Goal: Information Seeking & Learning: Learn about a topic

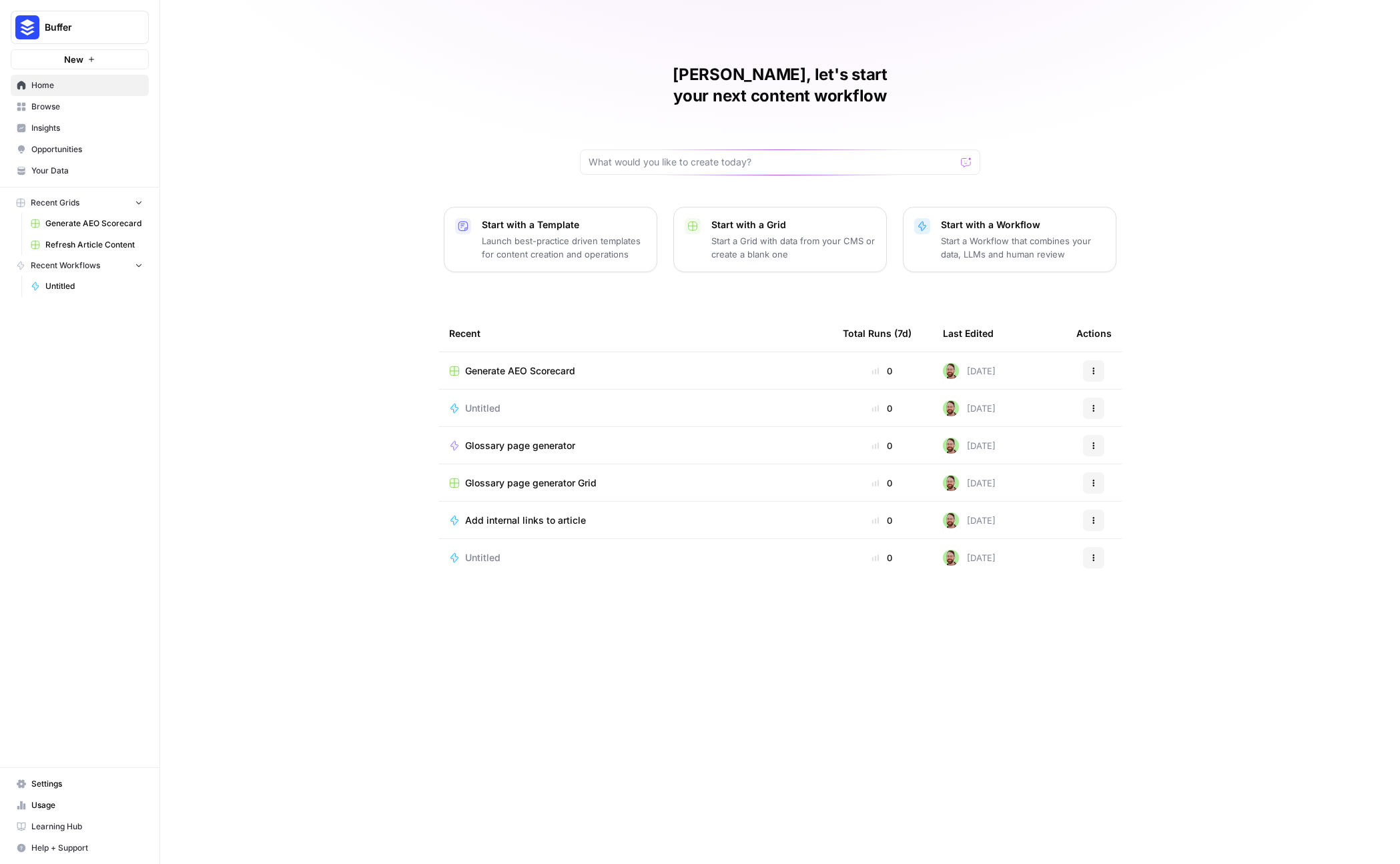
click at [63, 129] on span "Insights" at bounding box center [86, 128] width 111 height 12
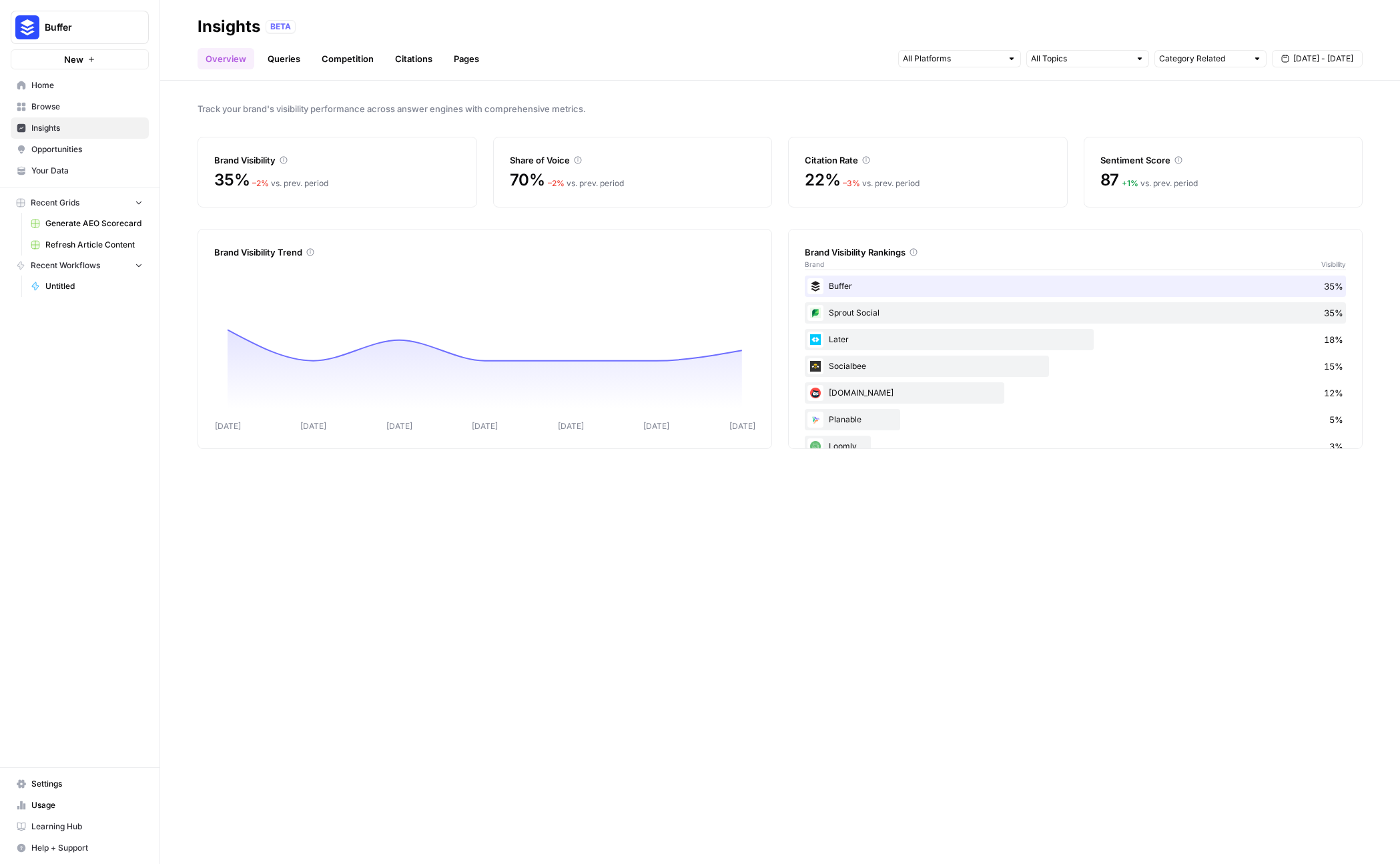
click at [1339, 60] on span "[DATE] - [DATE]" at bounding box center [1322, 58] width 60 height 12
click at [1240, 139] on div "1" at bounding box center [1239, 140] width 18 height 18
click at [1256, 230] on div "30" at bounding box center [1260, 226] width 18 height 18
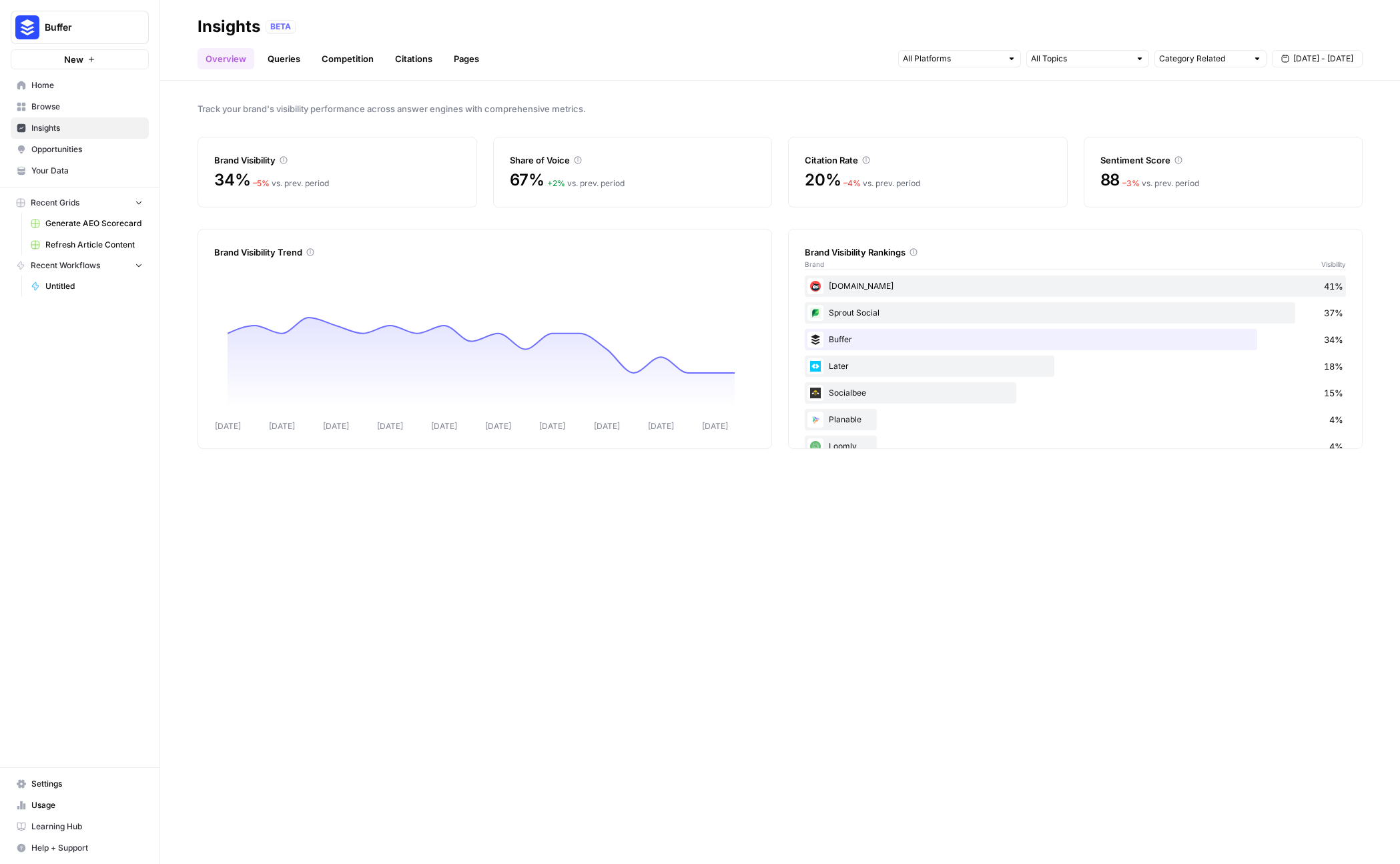
click at [358, 56] on link "Competition" at bounding box center [348, 59] width 68 height 21
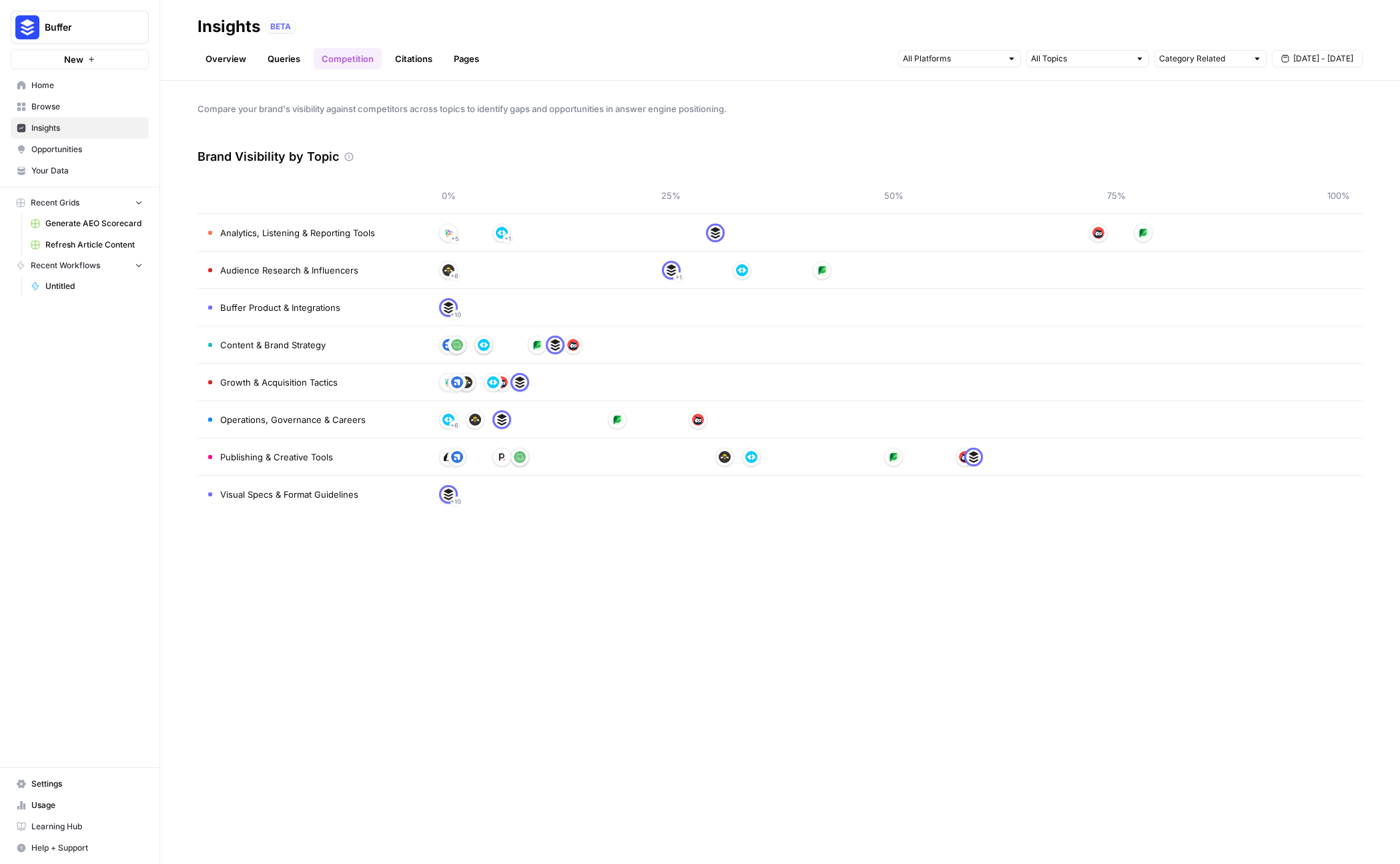
click at [407, 225] on td "Analytics, Listening & Reporting Tools" at bounding box center [310, 232] width 226 height 37
click at [415, 51] on link "Citations" at bounding box center [414, 59] width 54 height 21
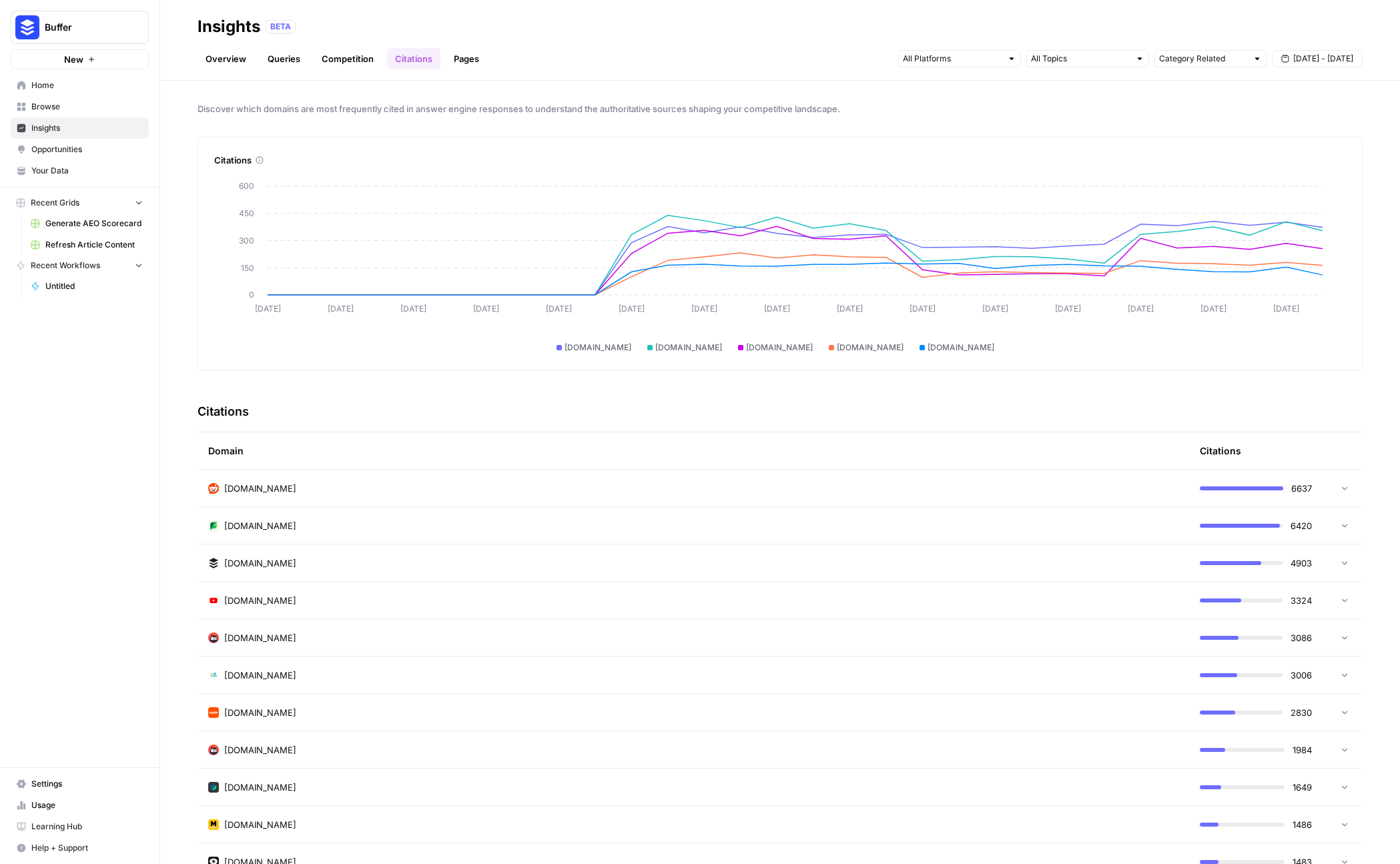
click at [450, 490] on div "[DOMAIN_NAME]" at bounding box center [693, 488] width 970 height 13
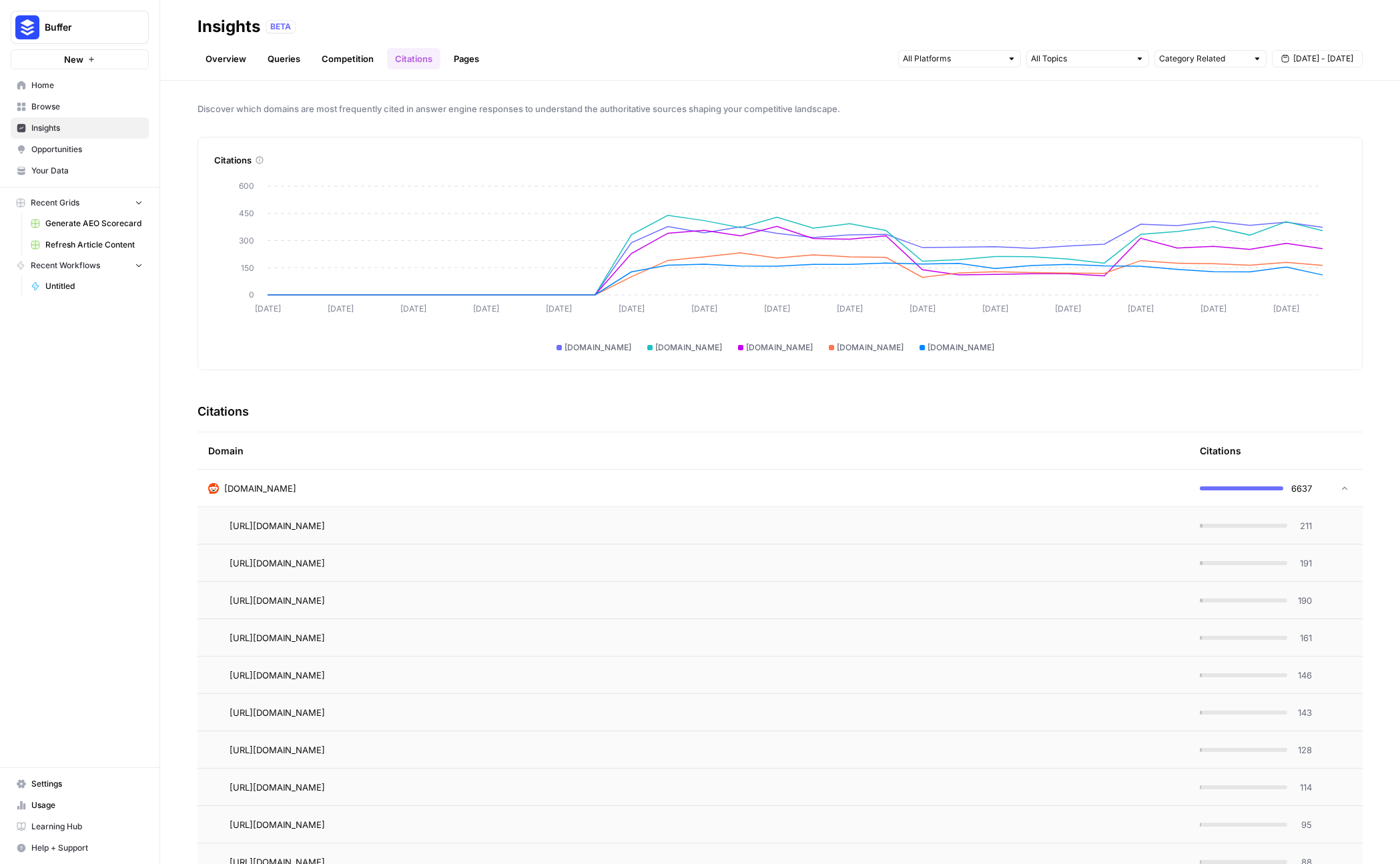
drag, startPoint x: 431, startPoint y: 486, endPoint x: 431, endPoint y: 478, distance: 8.0
click at [431, 479] on td "[DOMAIN_NAME]" at bounding box center [693, 488] width 992 height 37
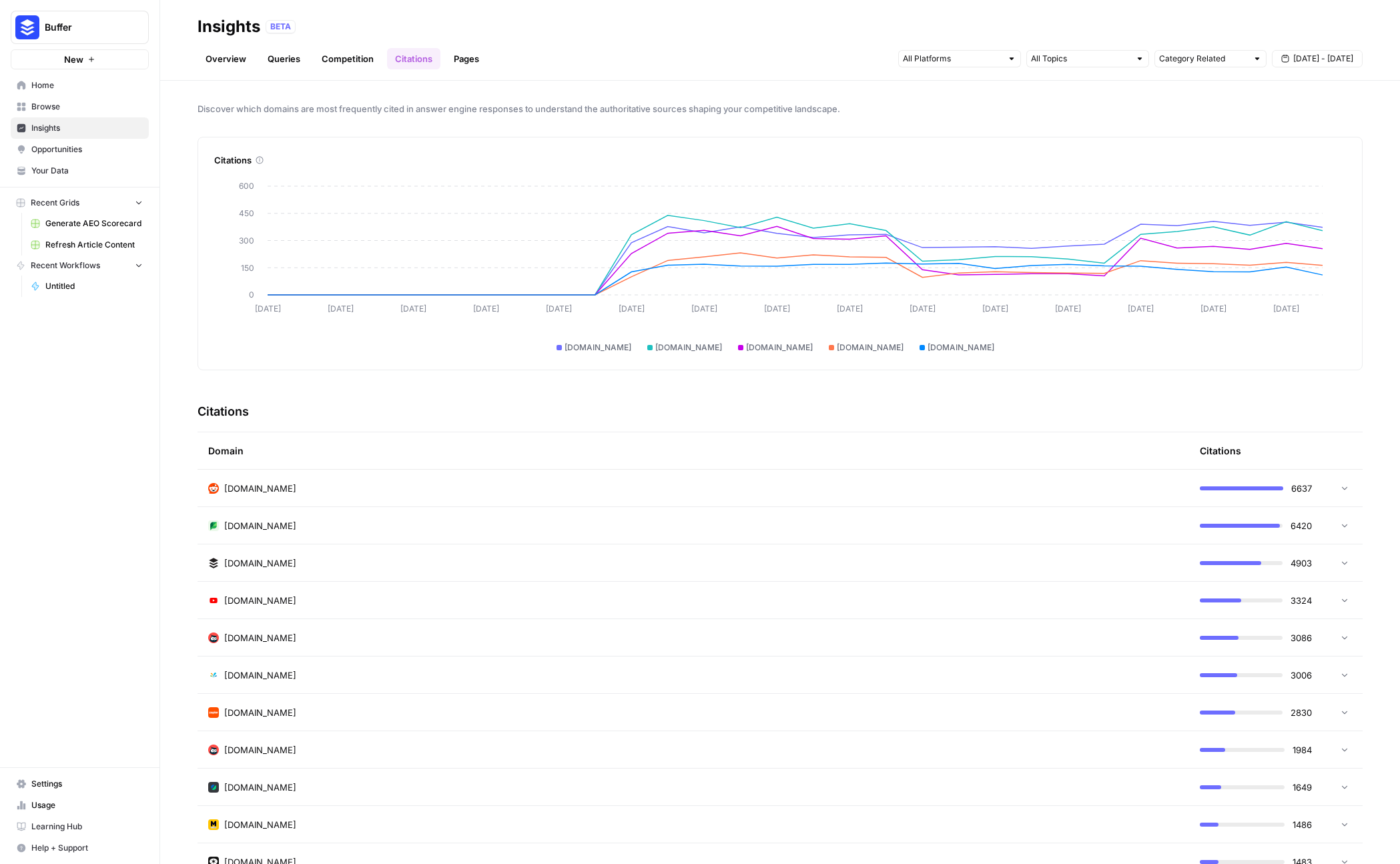
click at [439, 531] on div "[DOMAIN_NAME]" at bounding box center [693, 525] width 970 height 13
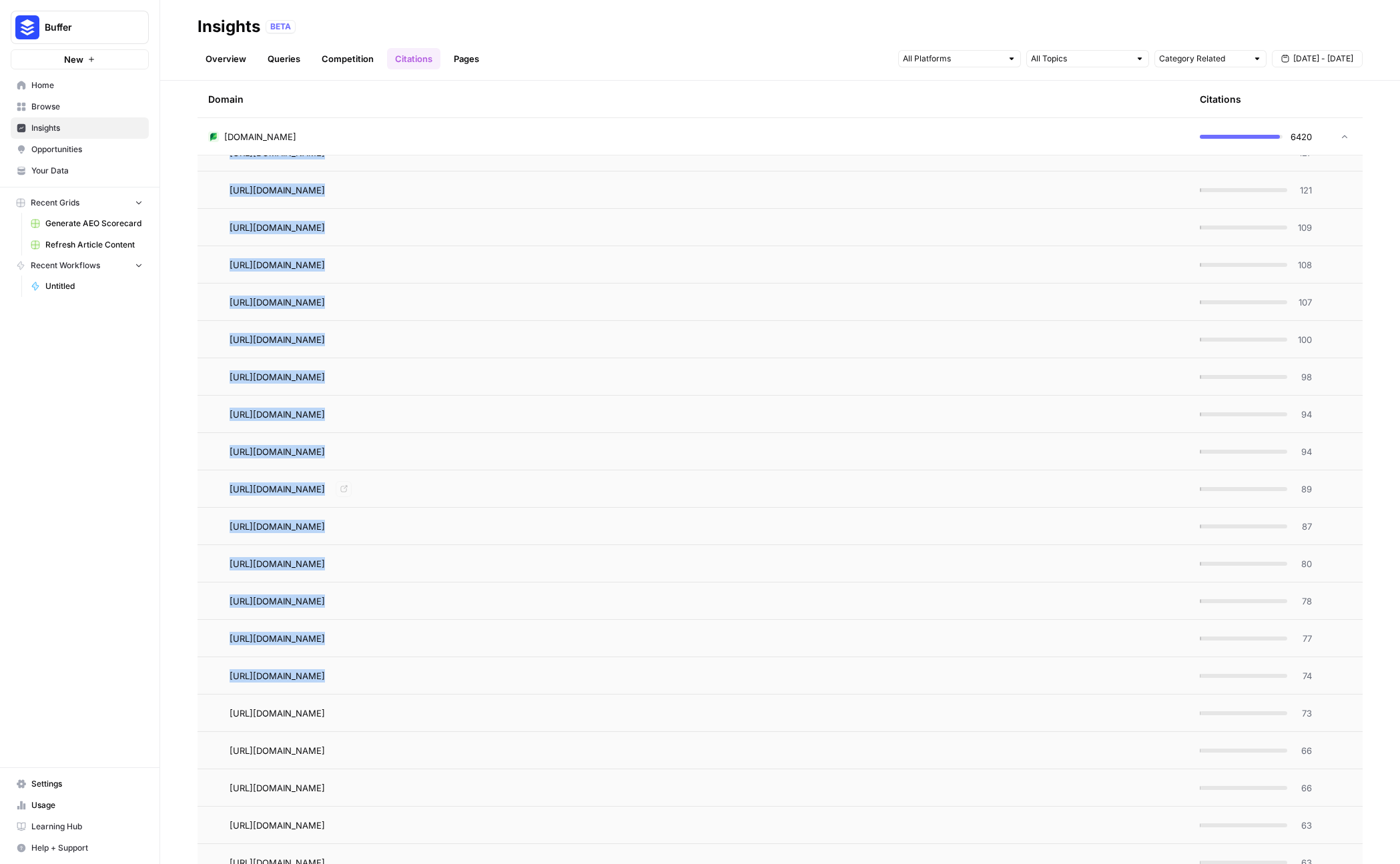
scroll to position [182, 0]
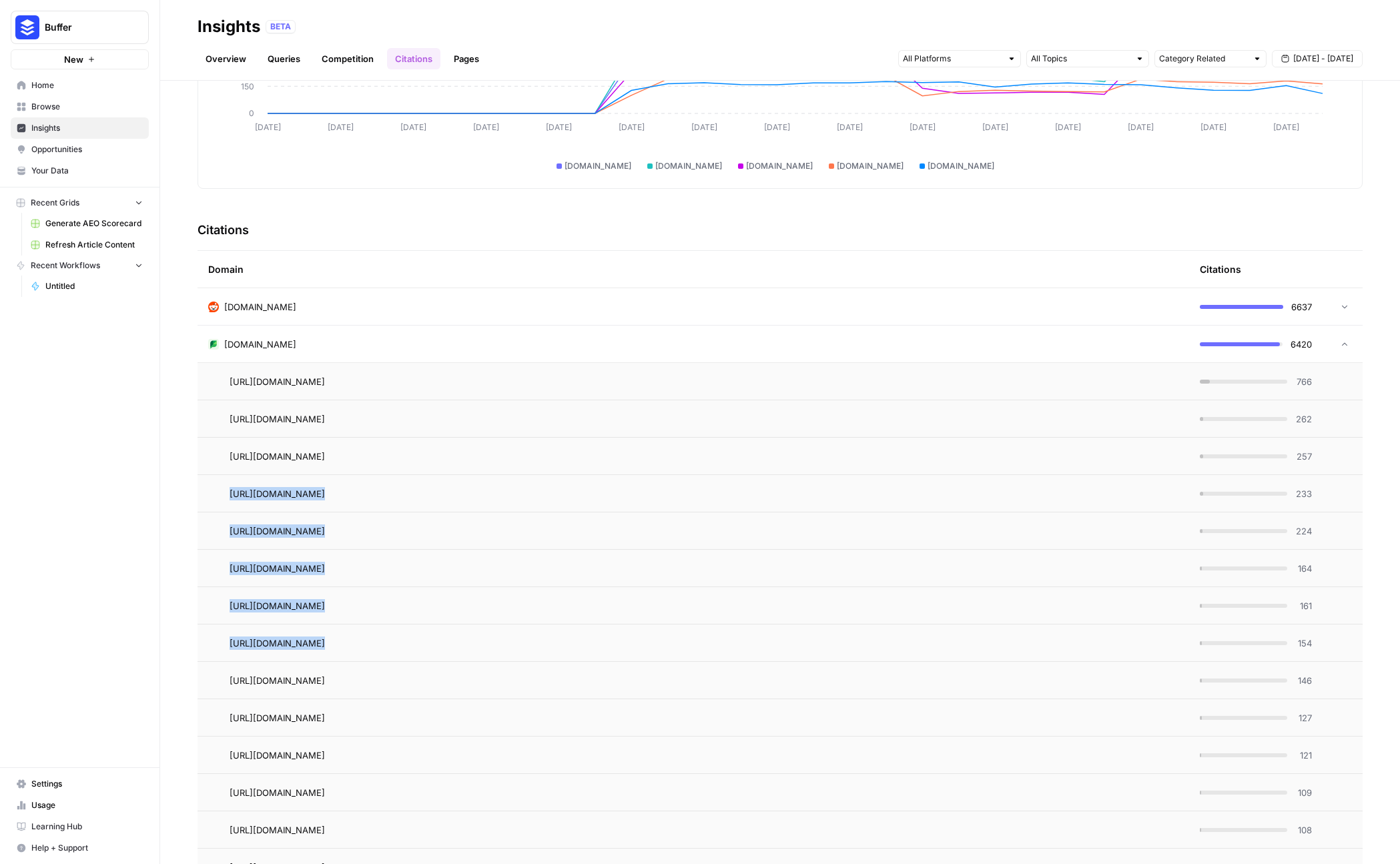
drag, startPoint x: 227, startPoint y: 561, endPoint x: 915, endPoint y: 671, distance: 696.7
click at [324, 354] on td "[DOMAIN_NAME]" at bounding box center [693, 343] width 992 height 37
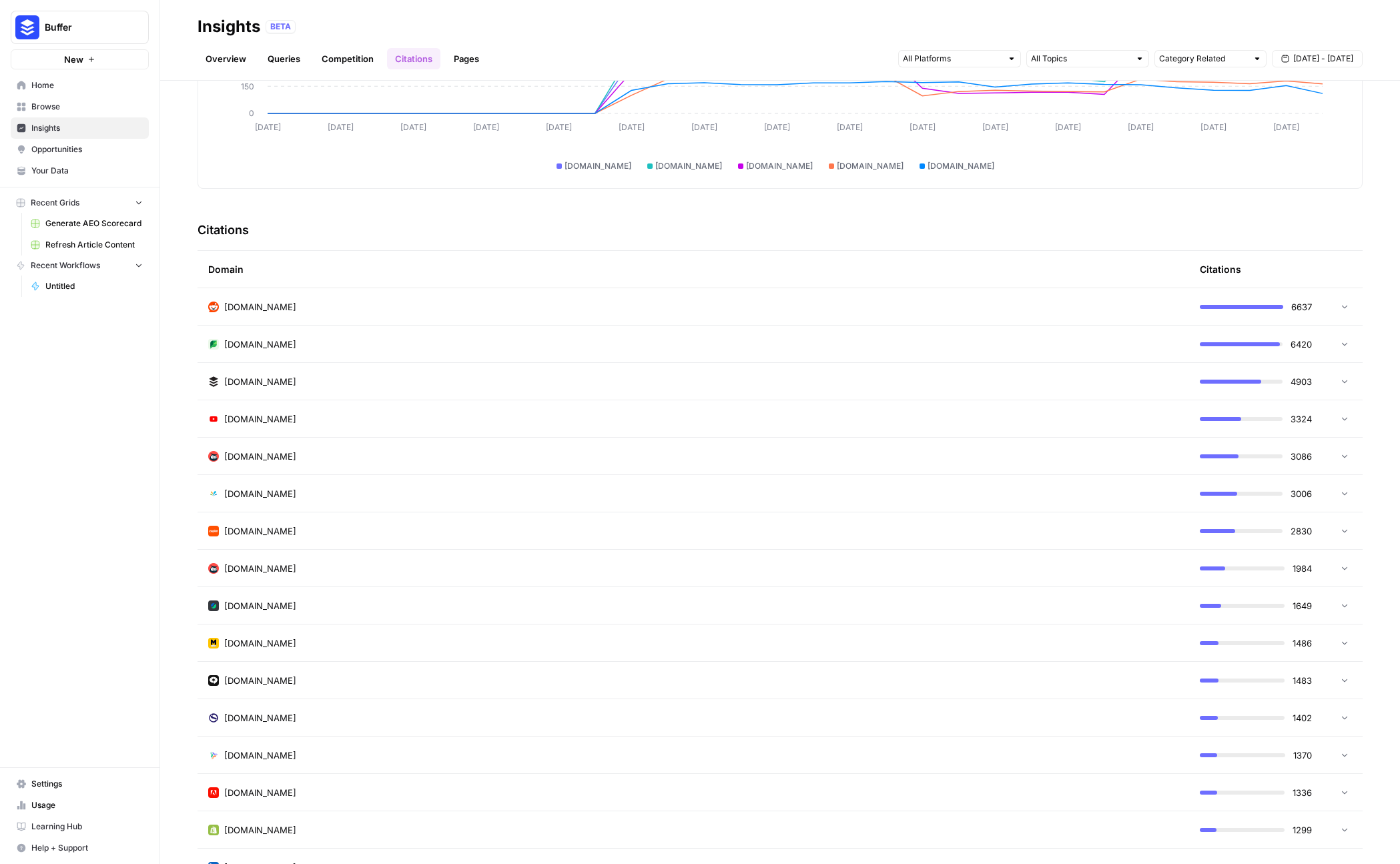
click at [597, 394] on td "[DOMAIN_NAME]" at bounding box center [693, 381] width 992 height 37
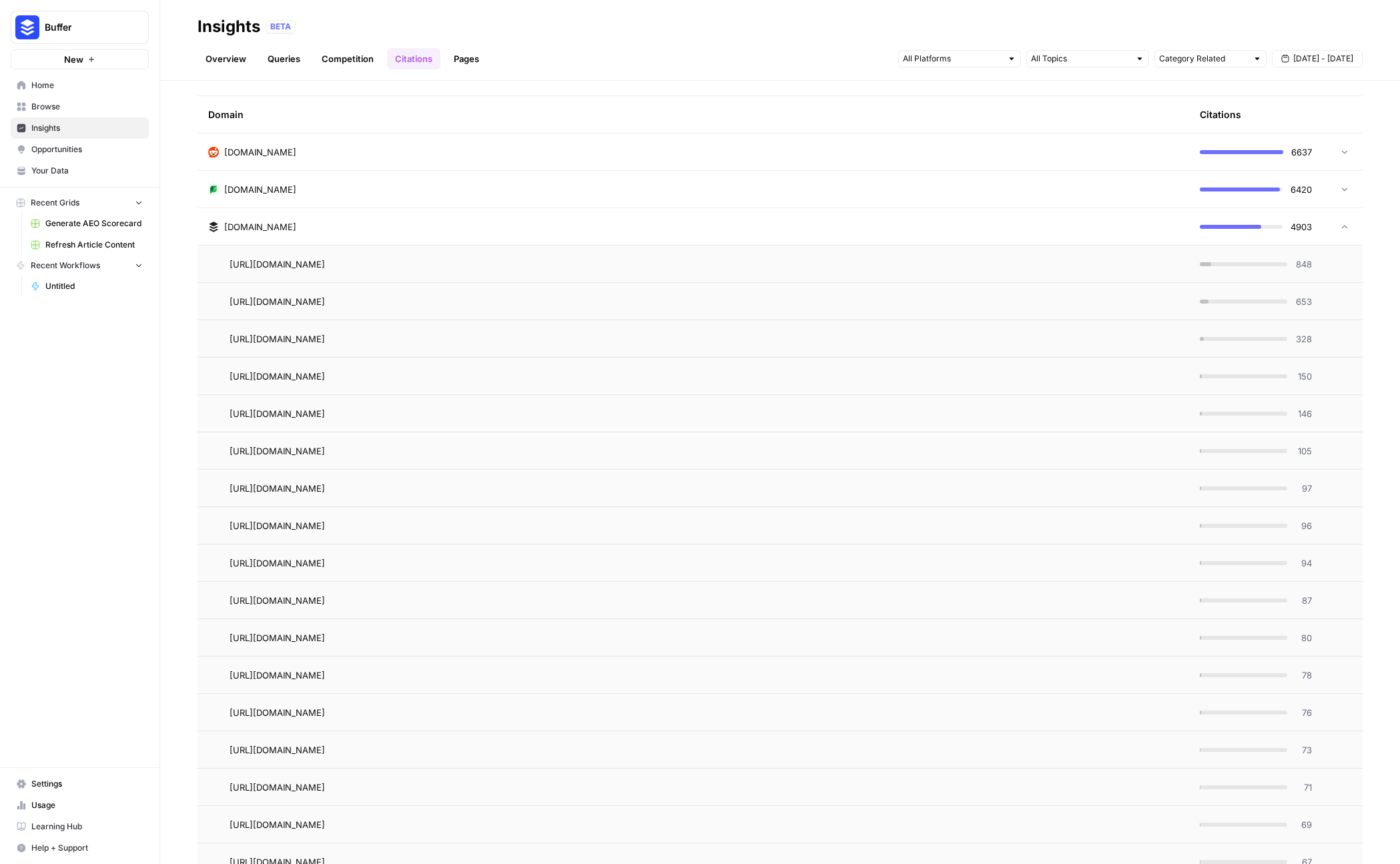
scroll to position [114, 0]
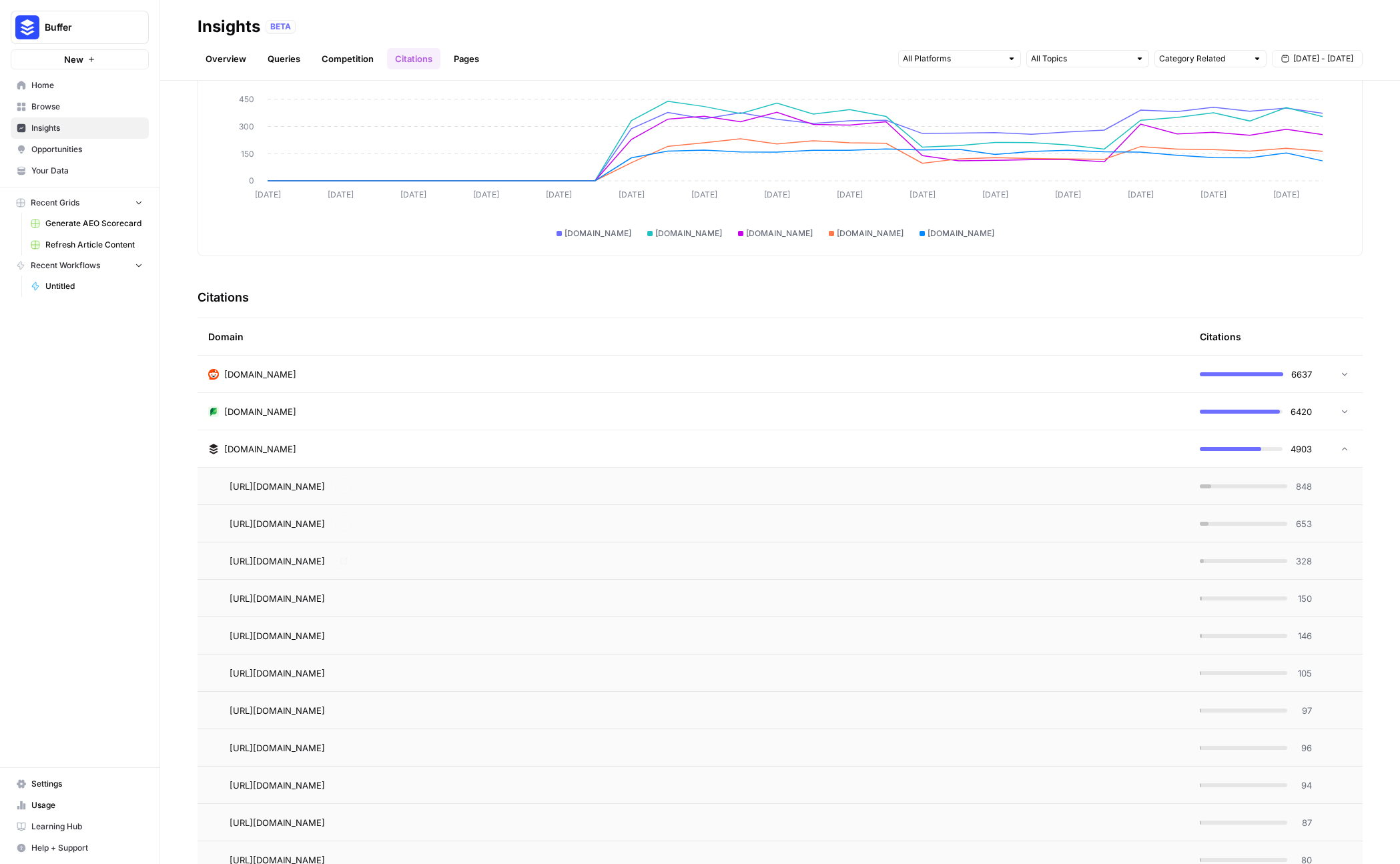
click at [1034, 446] on div "[DOMAIN_NAME]" at bounding box center [693, 448] width 970 height 13
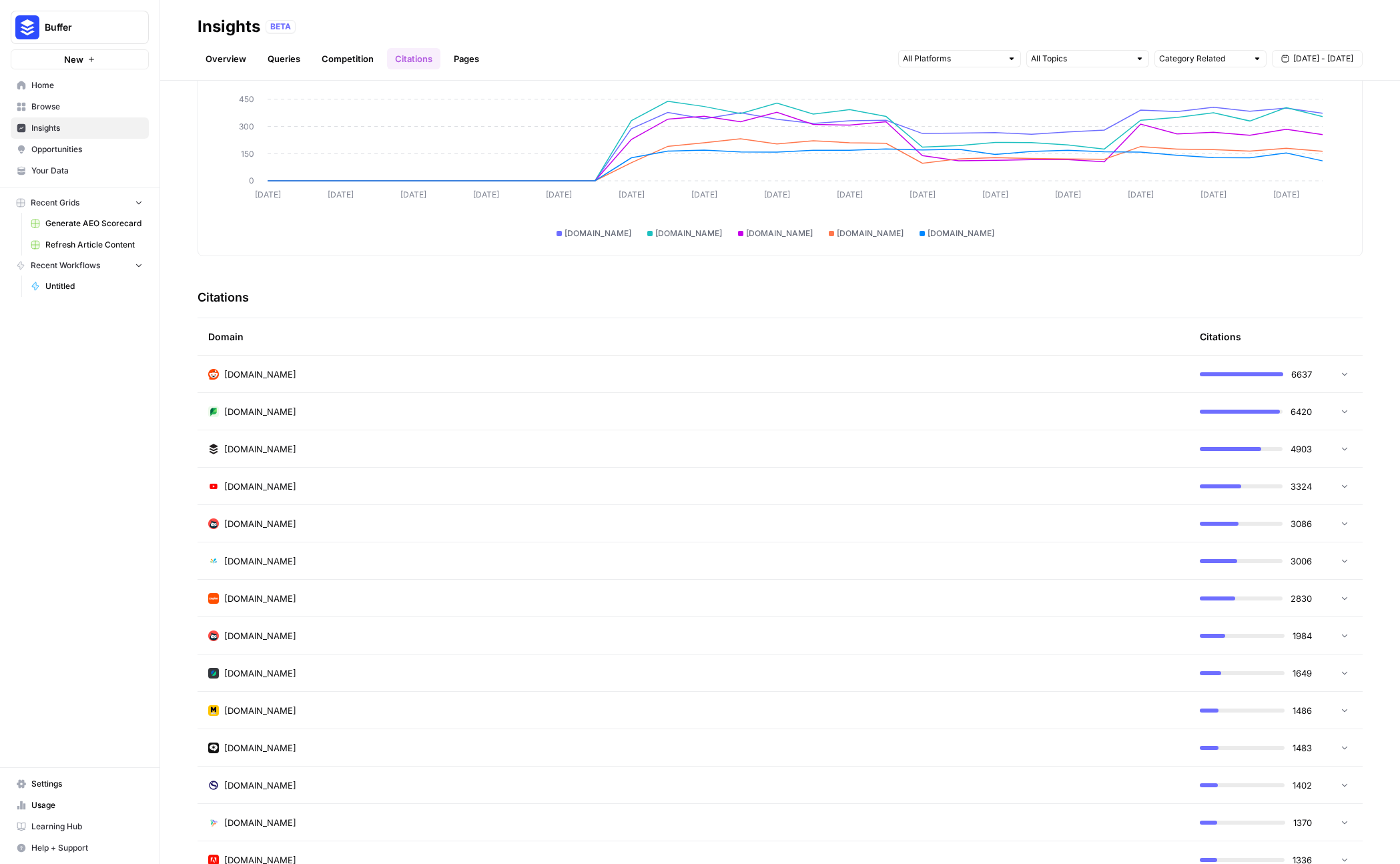
click at [1025, 414] on div "[DOMAIN_NAME]" at bounding box center [693, 411] width 970 height 13
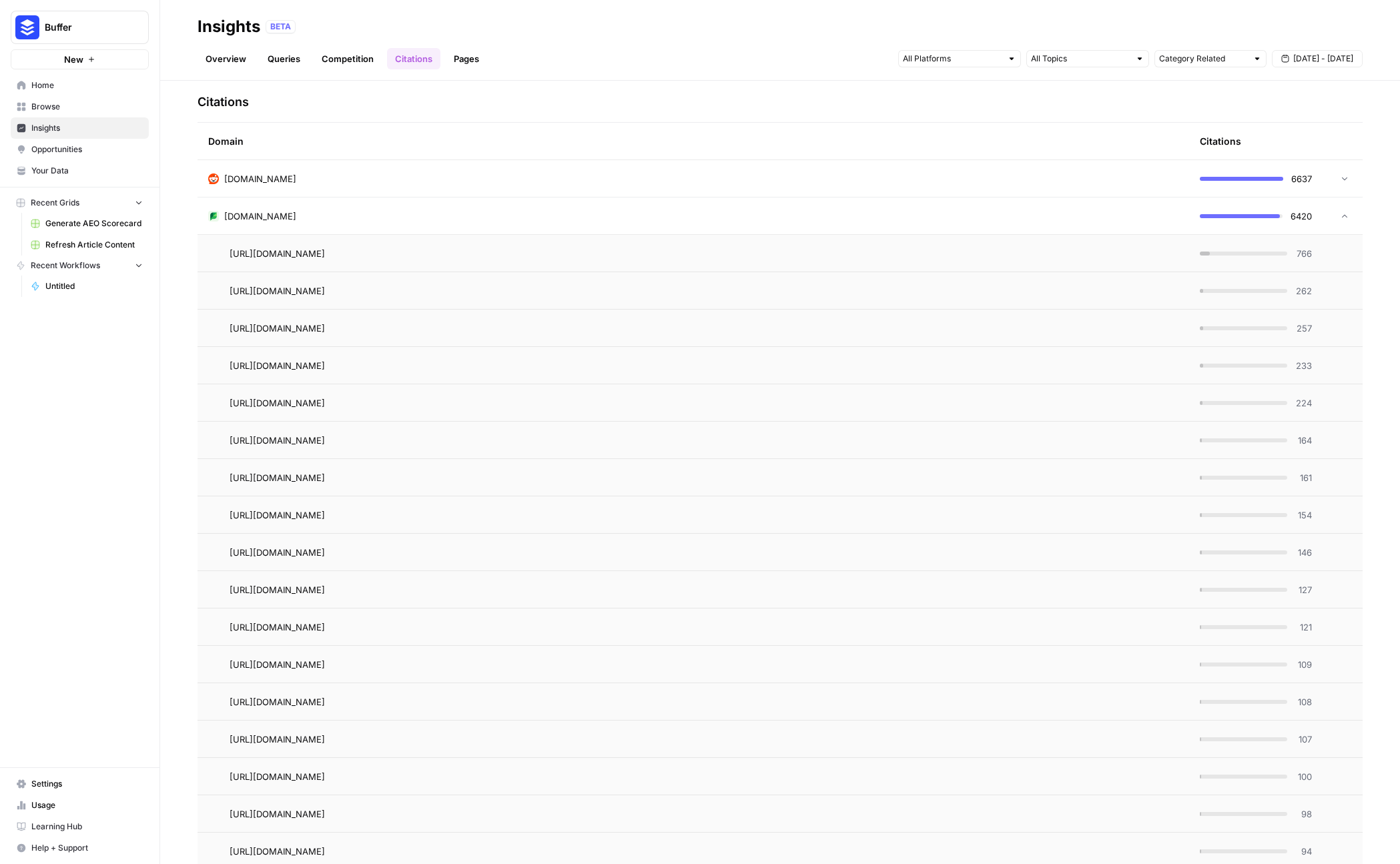
scroll to position [318, 0]
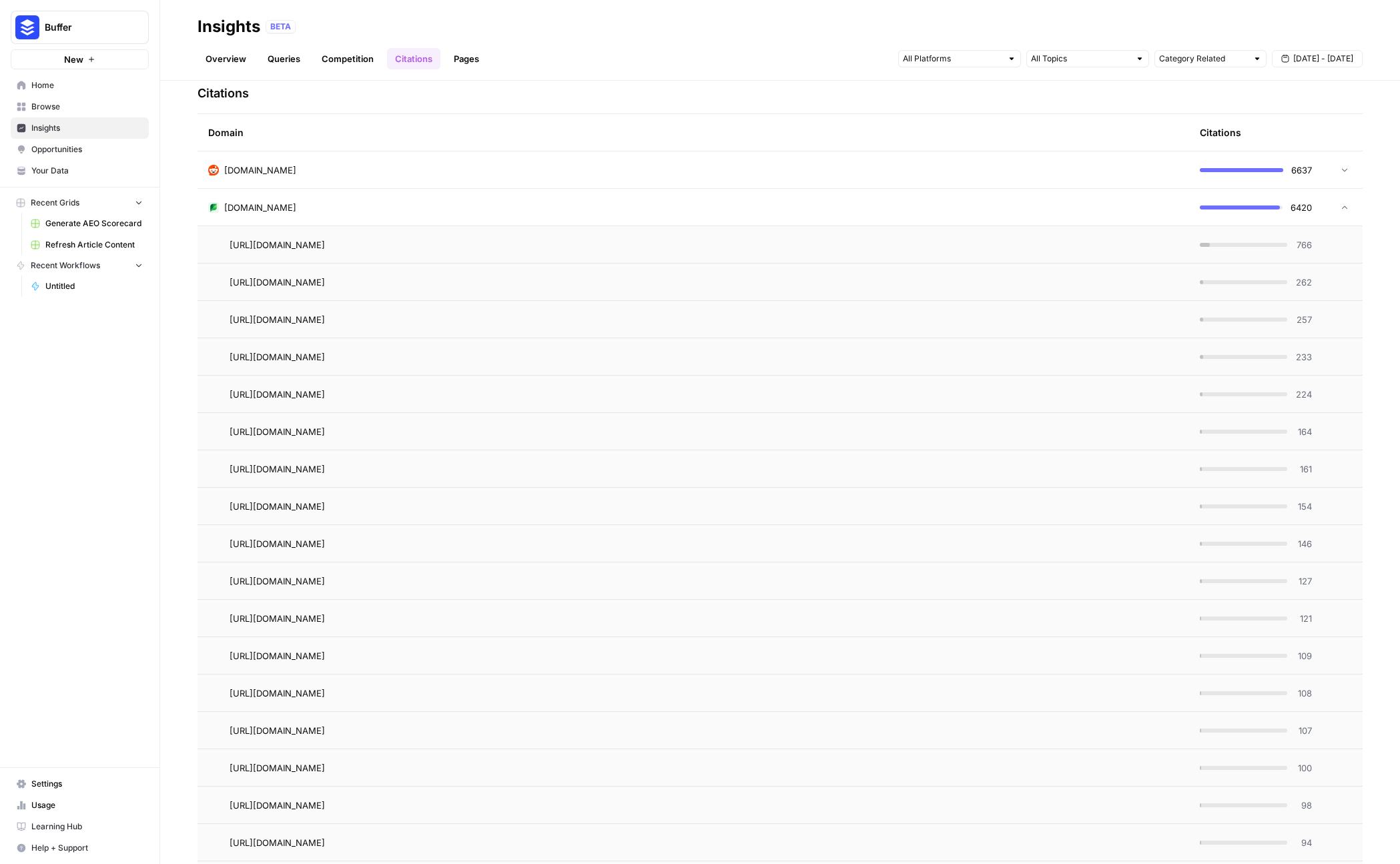
drag, startPoint x: 226, startPoint y: 449, endPoint x: 517, endPoint y: 775, distance: 437.0
copy tbody "[URL][DOMAIN_NAME] 766 [URL][DOMAIN_NAME] 262 [URL][DOMAIN_NAME] 257 [URL][DOMA…"
